Goal: Task Accomplishment & Management: Use online tool/utility

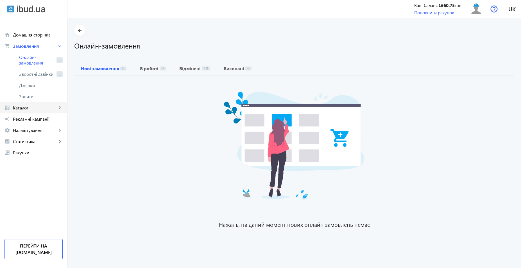
click at [37, 110] on span "Каталог" at bounding box center [35, 108] width 44 height 6
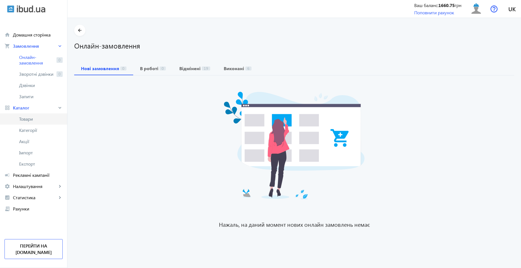
click at [39, 118] on span "Товари" at bounding box center [41, 119] width 44 height 6
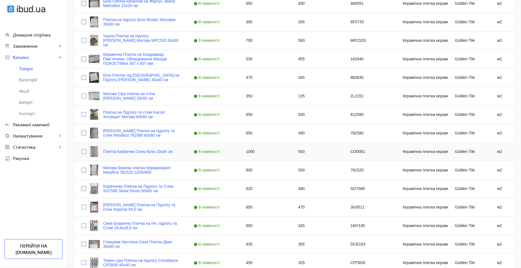
scroll to position [673, 0]
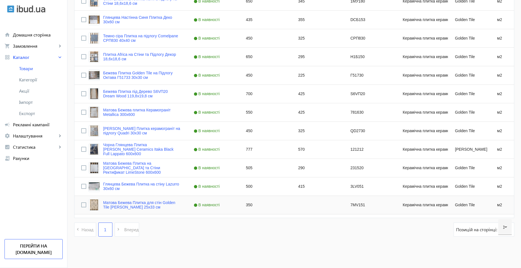
click at [303, 205] on div "Press SPACE to select this row." at bounding box center [317, 205] width 52 height 18
type input "135"
click at [304, 187] on div "415" at bounding box center [317, 187] width 52 height 18
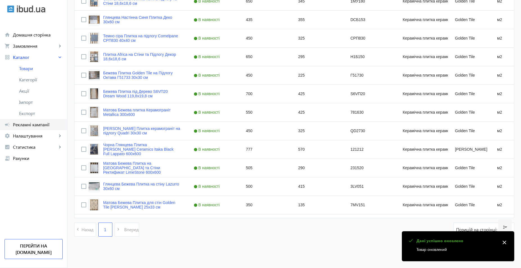
click at [32, 128] on link "campaign Рекламні кампанії" at bounding box center [33, 124] width 67 height 11
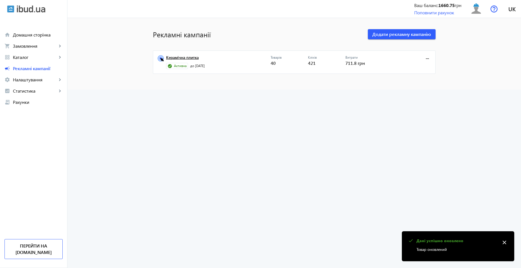
click at [174, 58] on link "Керамічна плитка" at bounding box center [218, 59] width 105 height 8
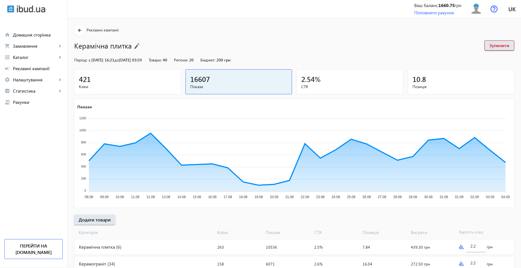
click at [110, 264] on div "Керамограніт (34)" at bounding box center [144, 263] width 140 height 15
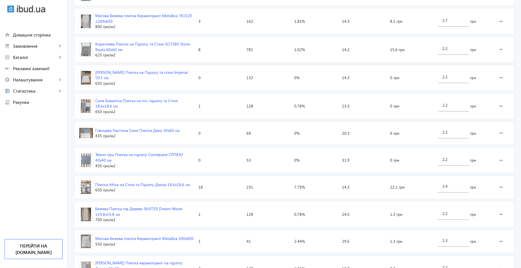
scroll to position [807, 0]
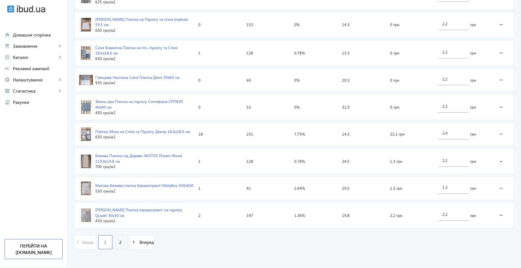
click at [119, 242] on span "2" at bounding box center [120, 242] width 3 height 6
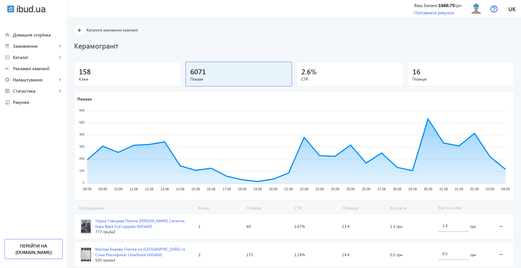
scroll to position [84, 0]
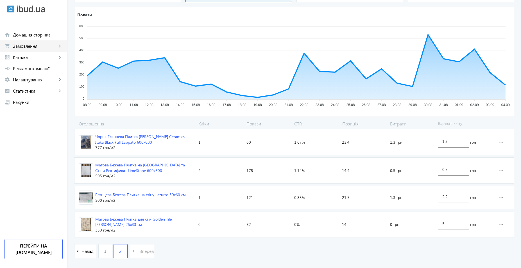
click at [35, 44] on span "Замовлення" at bounding box center [35, 46] width 44 height 6
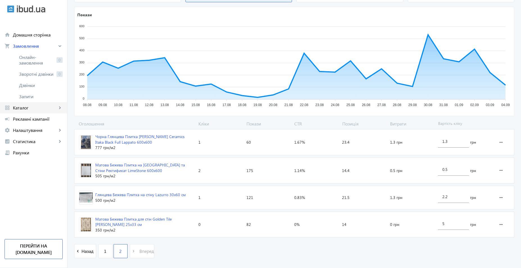
click at [37, 109] on span "Каталог" at bounding box center [35, 108] width 44 height 6
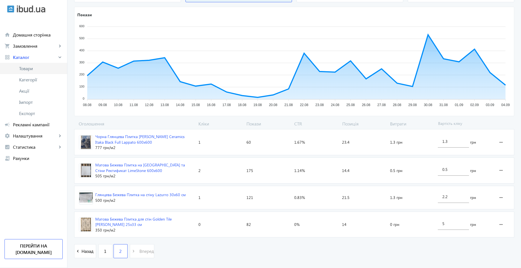
click at [38, 68] on span "Товари" at bounding box center [41, 69] width 44 height 6
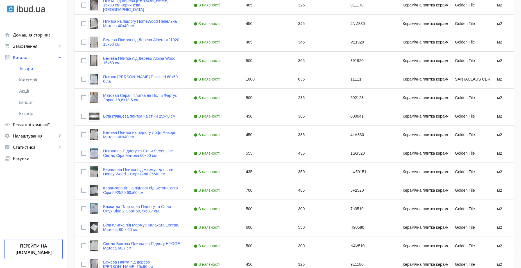
scroll to position [28, 0]
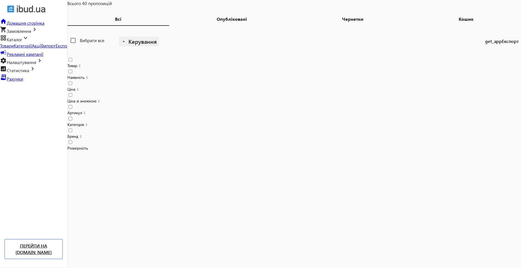
scroll to position [84, 0]
type input "355"
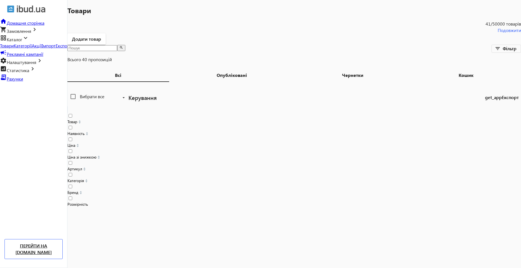
scroll to position [0, 0]
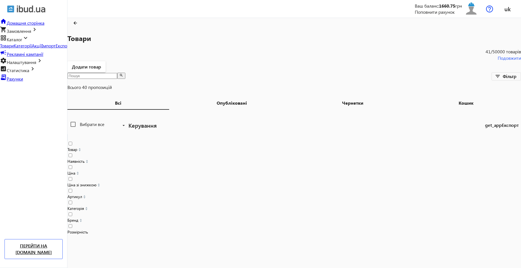
click at [16, 34] on span "Замовлення" at bounding box center [19, 31] width 24 height 6
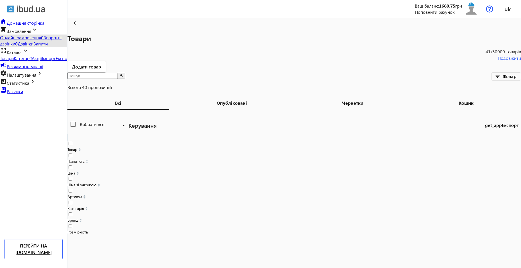
click at [33, 40] on span "Онлайн-замовлення" at bounding box center [20, 38] width 41 height 6
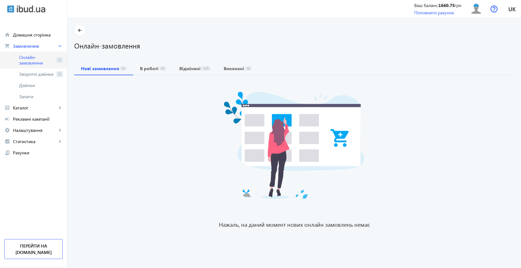
click at [44, 60] on span "Онлайн-замовлення" at bounding box center [36, 59] width 35 height 11
click at [31, 58] on span "Онлайн-замовлення" at bounding box center [36, 59] width 35 height 11
click at [36, 58] on span "Онлайн-замовлення" at bounding box center [36, 59] width 35 height 11
click at [33, 67] on link "Онлайн-замовлення 0" at bounding box center [33, 60] width 67 height 17
click at [38, 61] on span "Онлайн-замовлення" at bounding box center [36, 59] width 35 height 11
